Goal: Find specific page/section: Find specific page/section

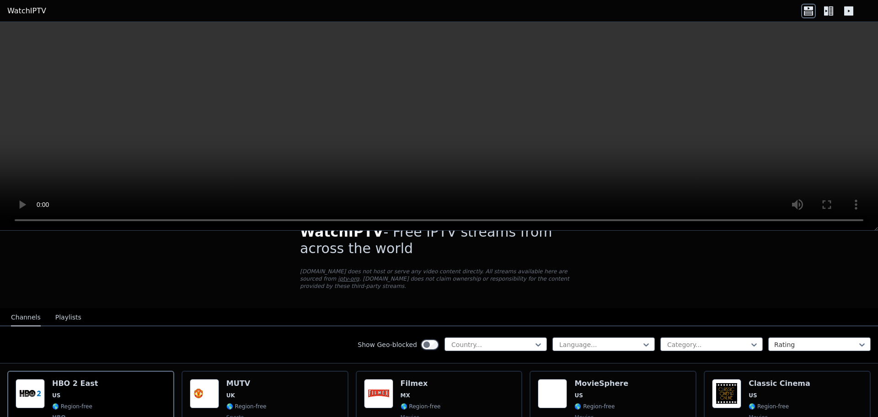
scroll to position [91, 0]
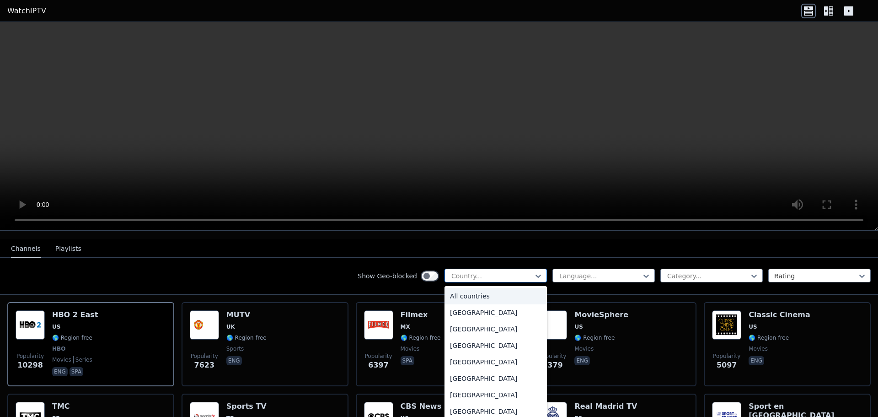
click at [483, 271] on div at bounding box center [491, 275] width 83 height 9
type input "***"
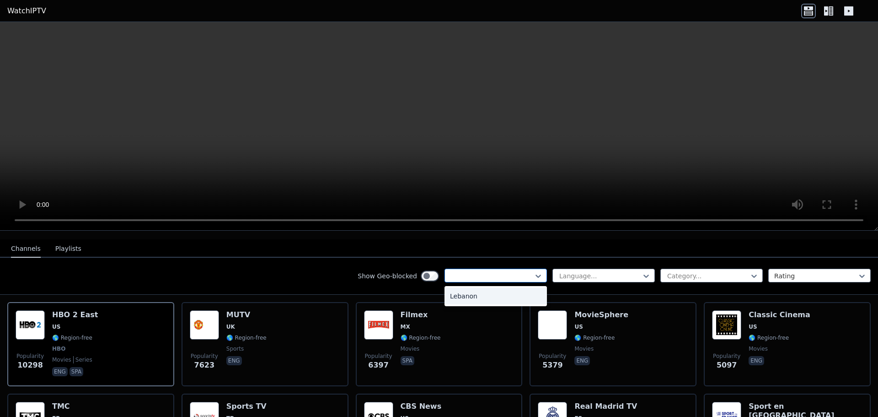
click at [483, 271] on div at bounding box center [491, 275] width 83 height 9
click at [488, 272] on div at bounding box center [491, 275] width 83 height 9
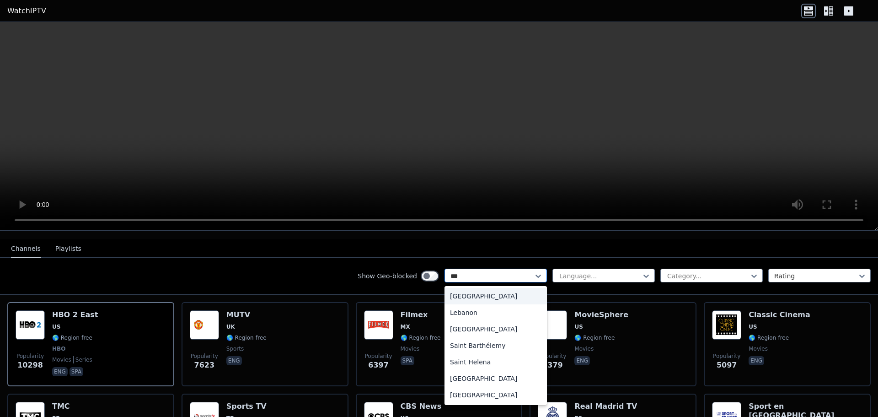
type input "****"
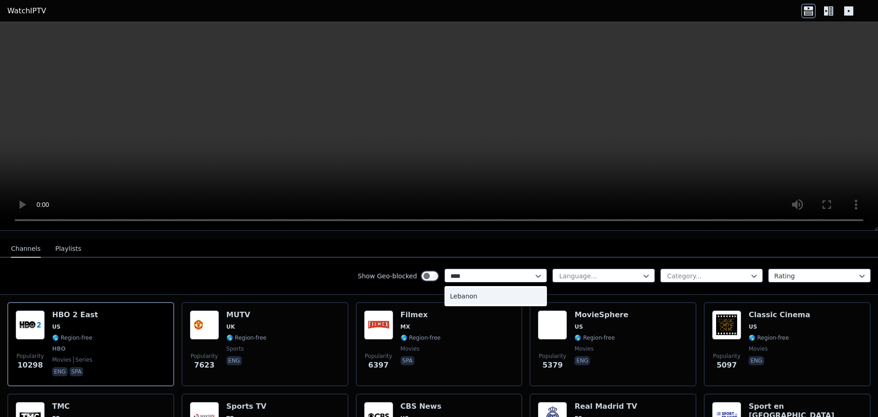
click at [489, 288] on div "Lebanon" at bounding box center [496, 296] width 102 height 16
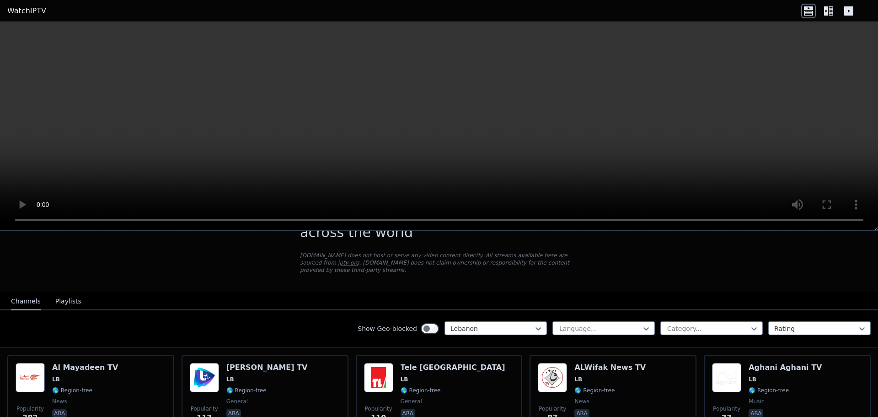
scroll to position [46, 0]
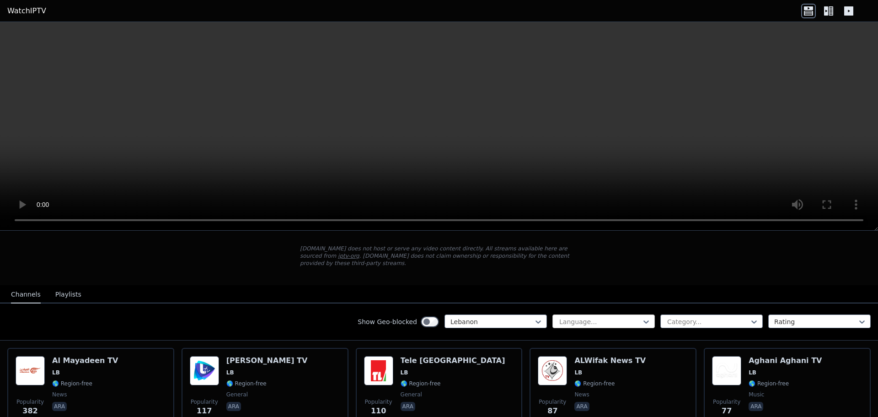
click at [595, 317] on div at bounding box center [599, 321] width 83 height 9
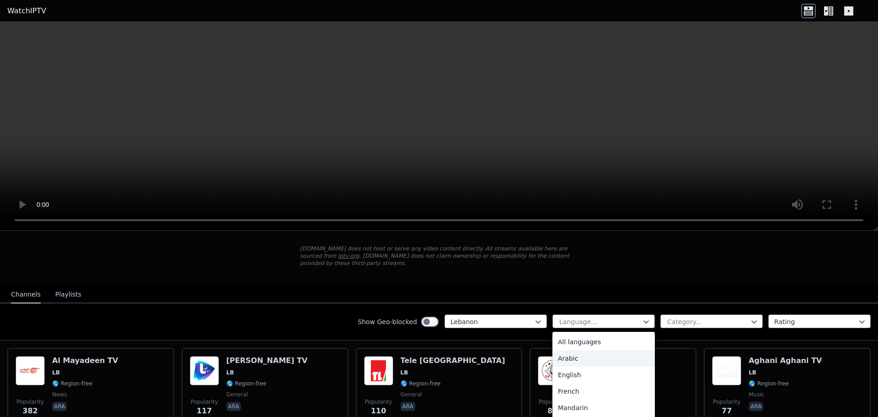
click at [579, 351] on div "Arabic" at bounding box center [603, 358] width 102 height 16
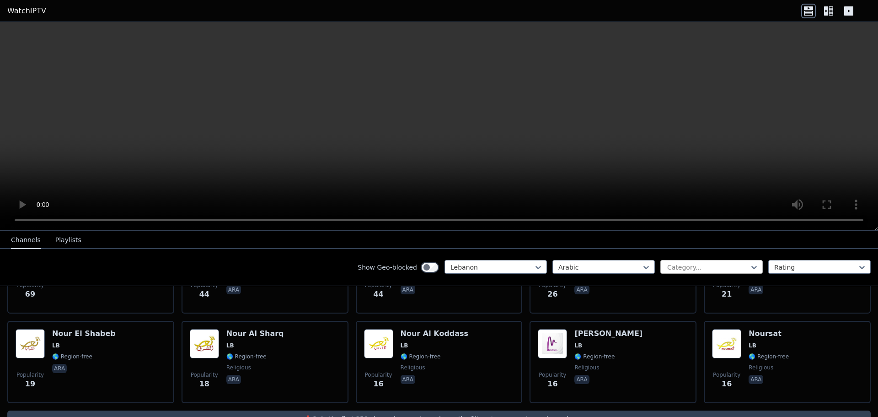
scroll to position [269, 0]
